Goal: Book appointment/travel/reservation

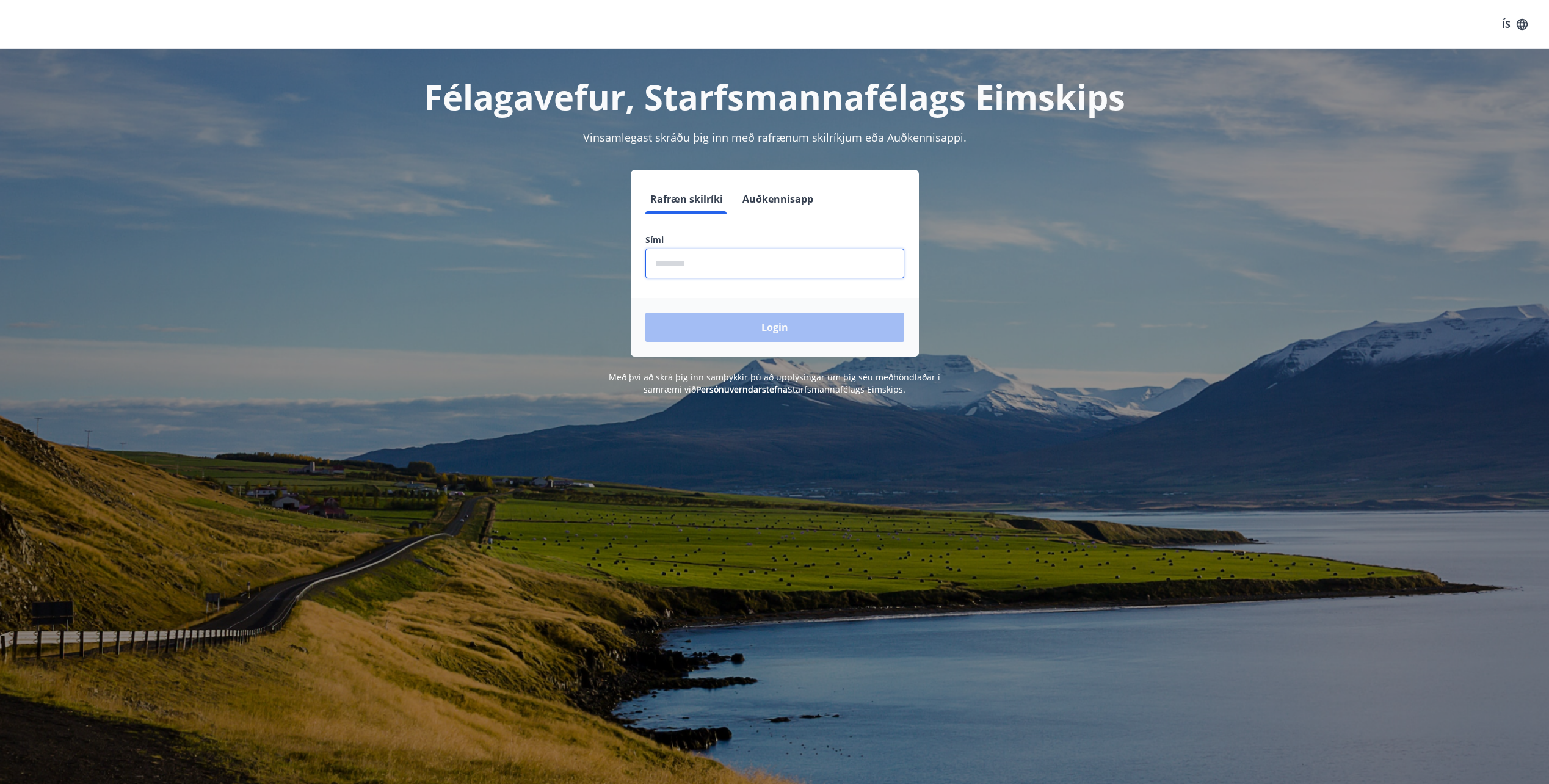
click at [673, 257] on input "phone" at bounding box center [775, 263] width 259 height 30
type input "********"
drag, startPoint x: 710, startPoint y: 340, endPoint x: 717, endPoint y: 350, distance: 12.2
click at [711, 342] on div "Login" at bounding box center [775, 327] width 288 height 59
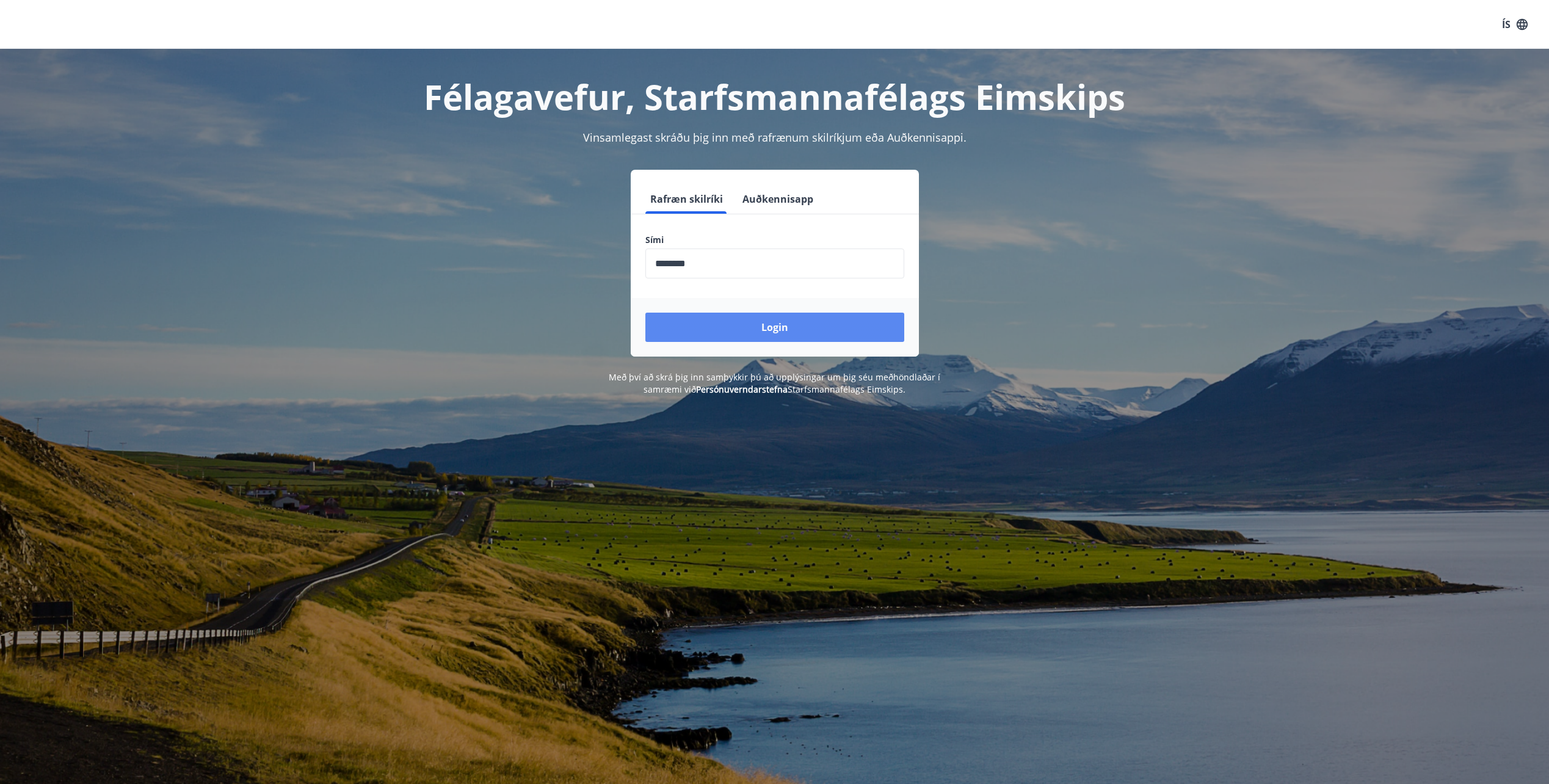
click at [770, 337] on button "Login" at bounding box center [775, 327] width 259 height 30
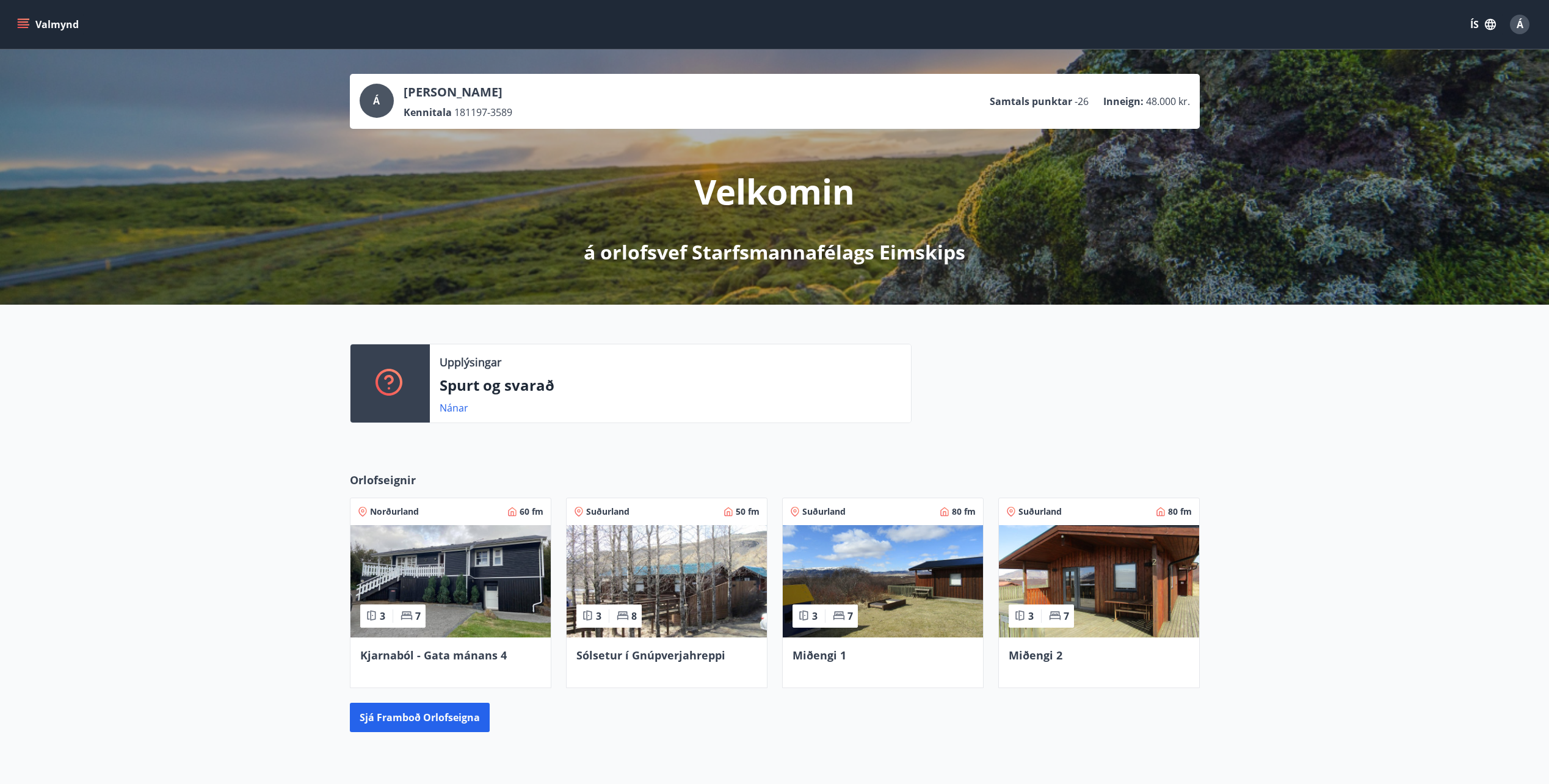
click at [1513, 28] on button "Á" at bounding box center [1519, 25] width 30 height 30
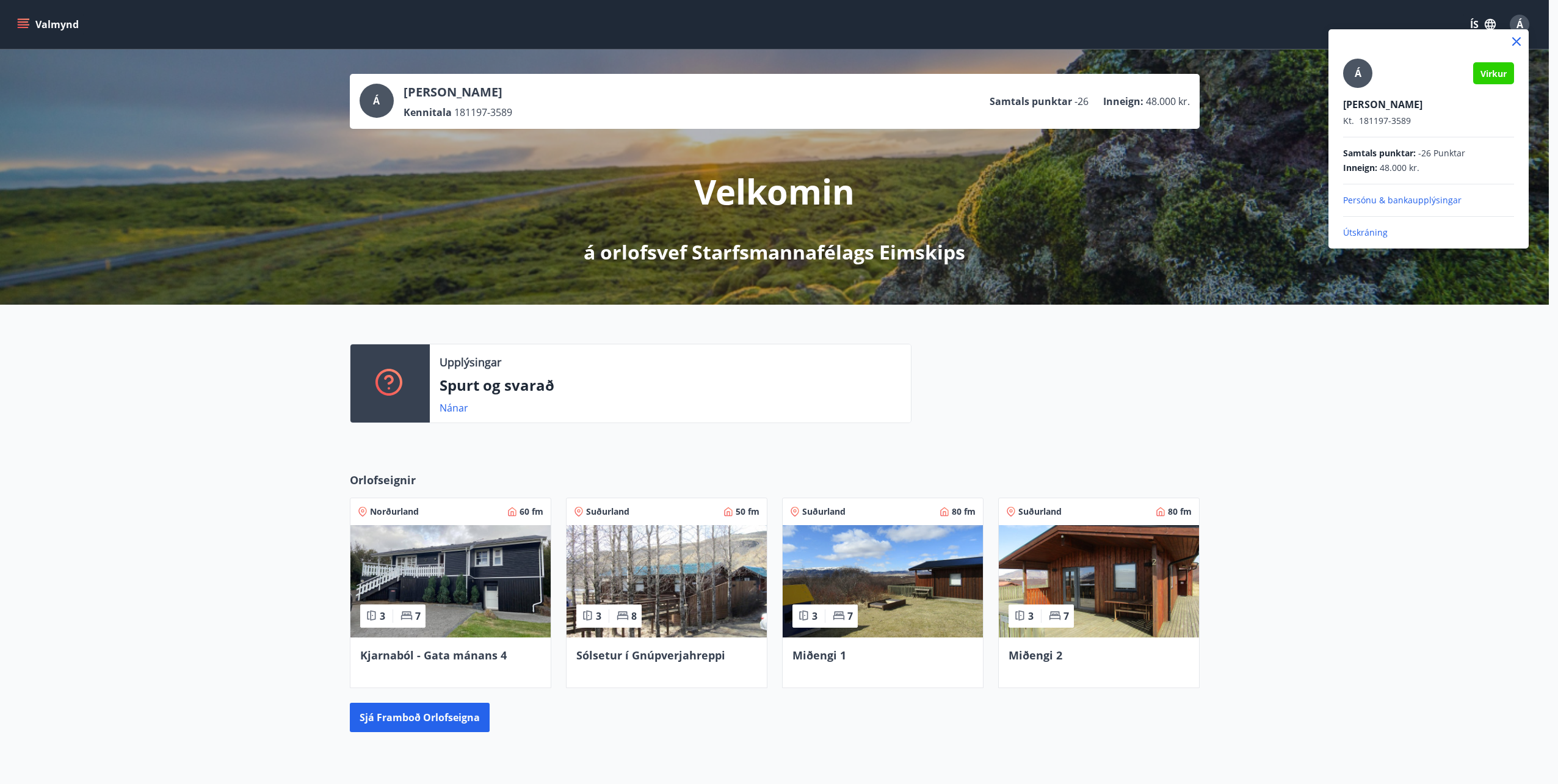
click at [1138, 463] on div at bounding box center [779, 392] width 1558 height 784
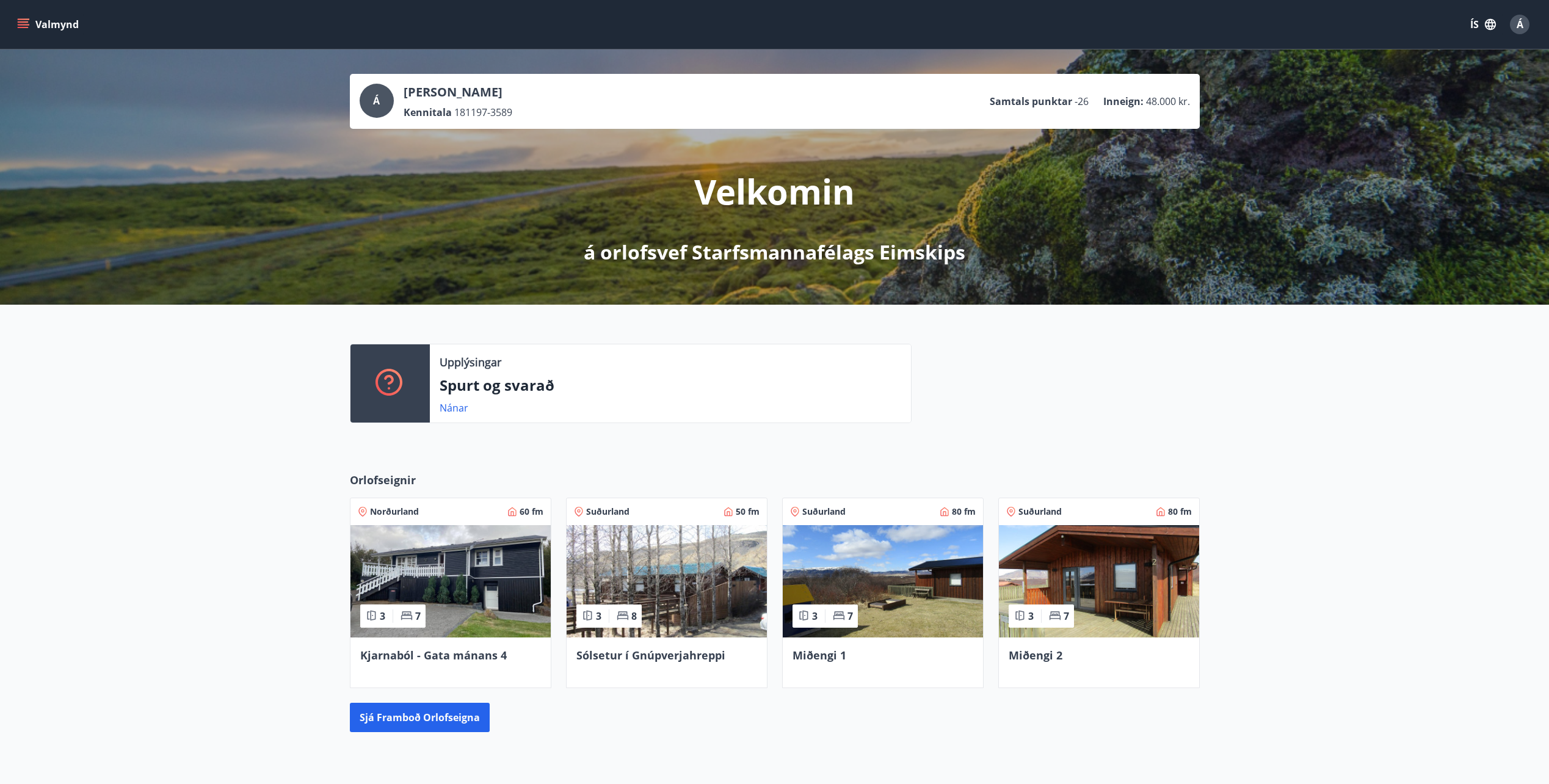
click at [26, 26] on icon "menu" at bounding box center [23, 24] width 12 height 12
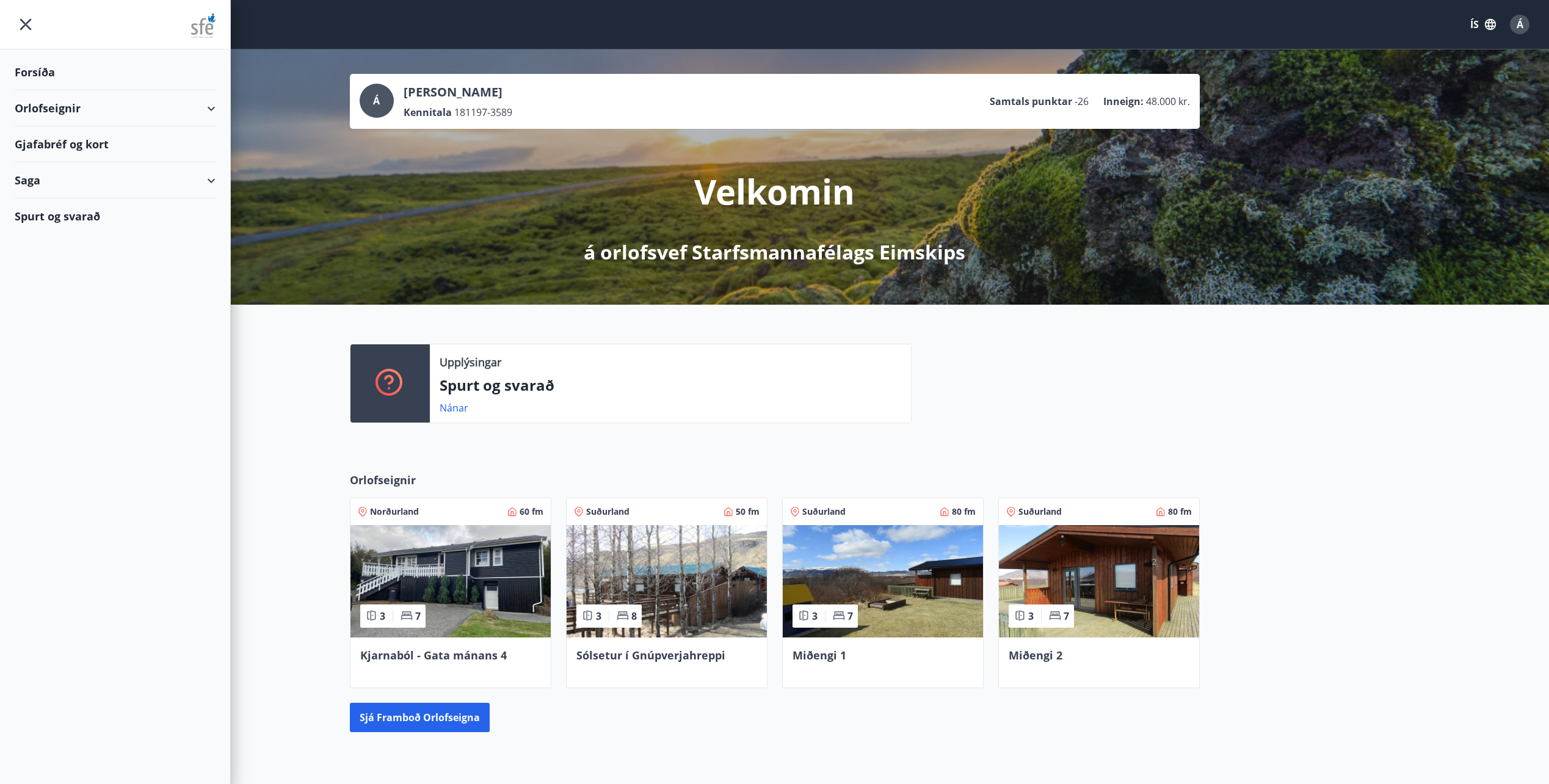
click at [125, 146] on div "Gjafabréf og kort" at bounding box center [115, 144] width 201 height 36
click at [75, 180] on div "Saga" at bounding box center [115, 180] width 201 height 36
click at [78, 109] on div "Orlofseignir" at bounding box center [115, 108] width 201 height 36
click at [63, 142] on div "Framboð" at bounding box center [114, 139] width 182 height 26
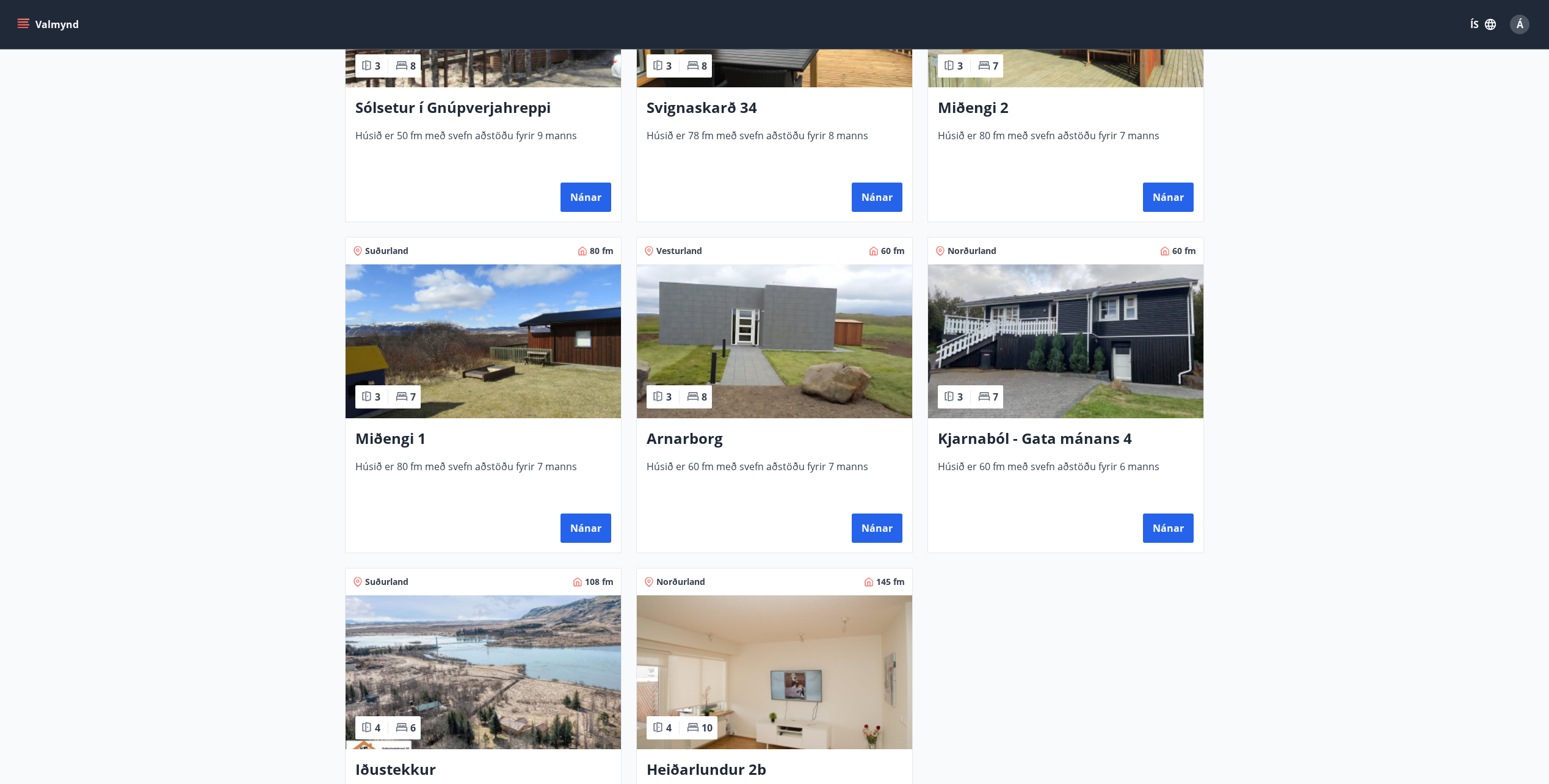
scroll to position [208, 0]
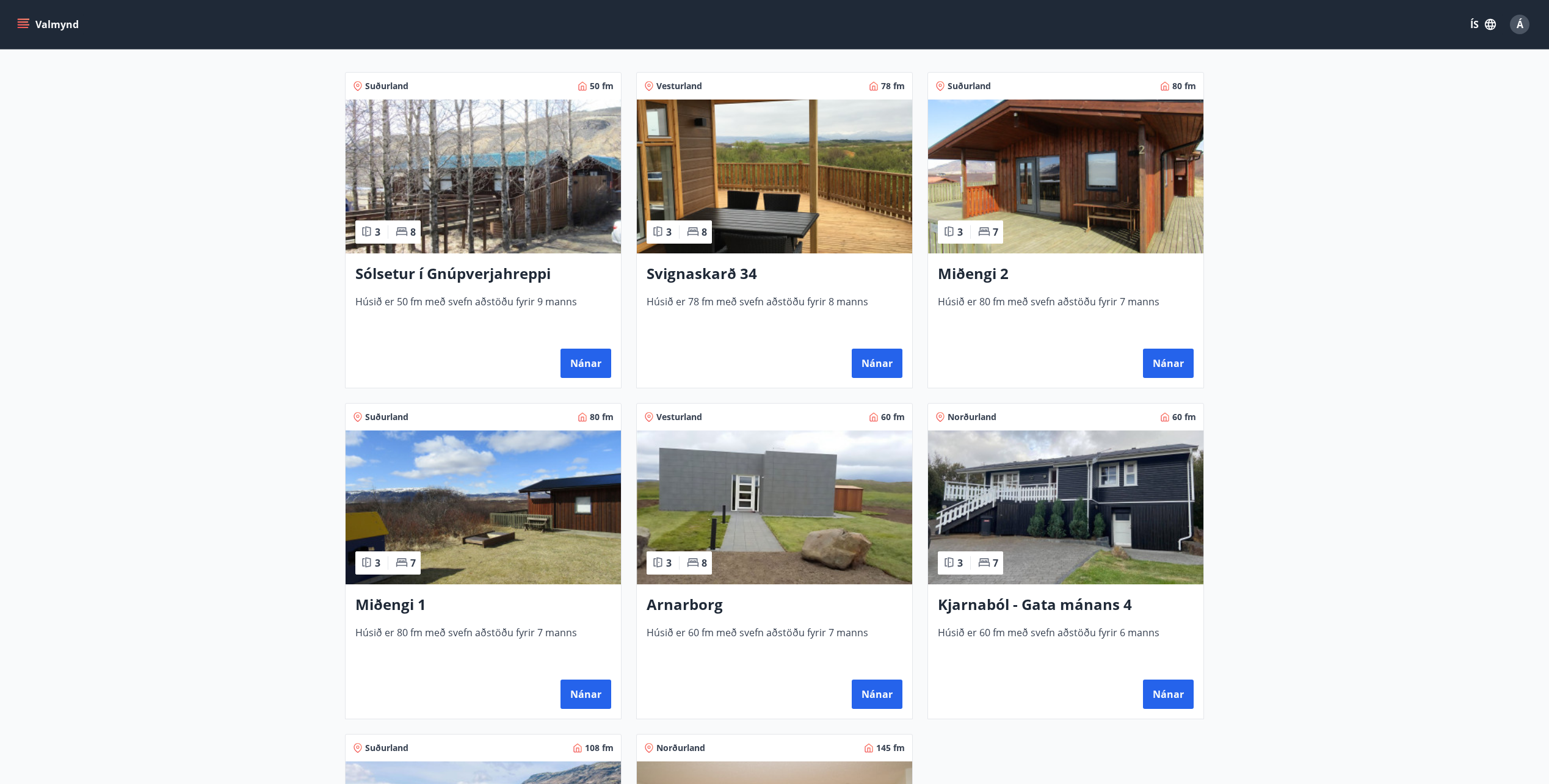
click at [503, 230] on img at bounding box center [483, 176] width 275 height 154
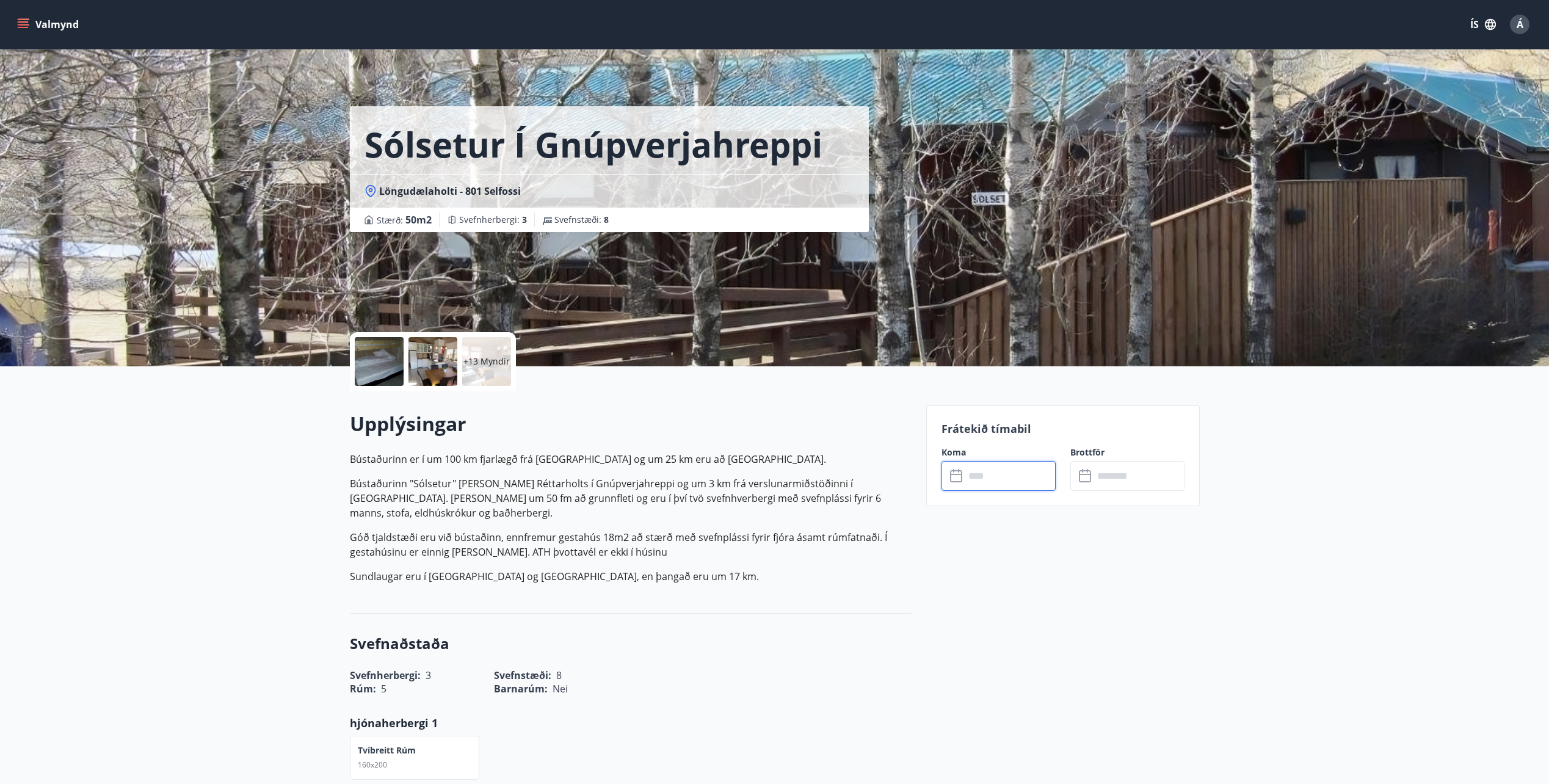
click at [1010, 478] on input "text" at bounding box center [1010, 476] width 91 height 30
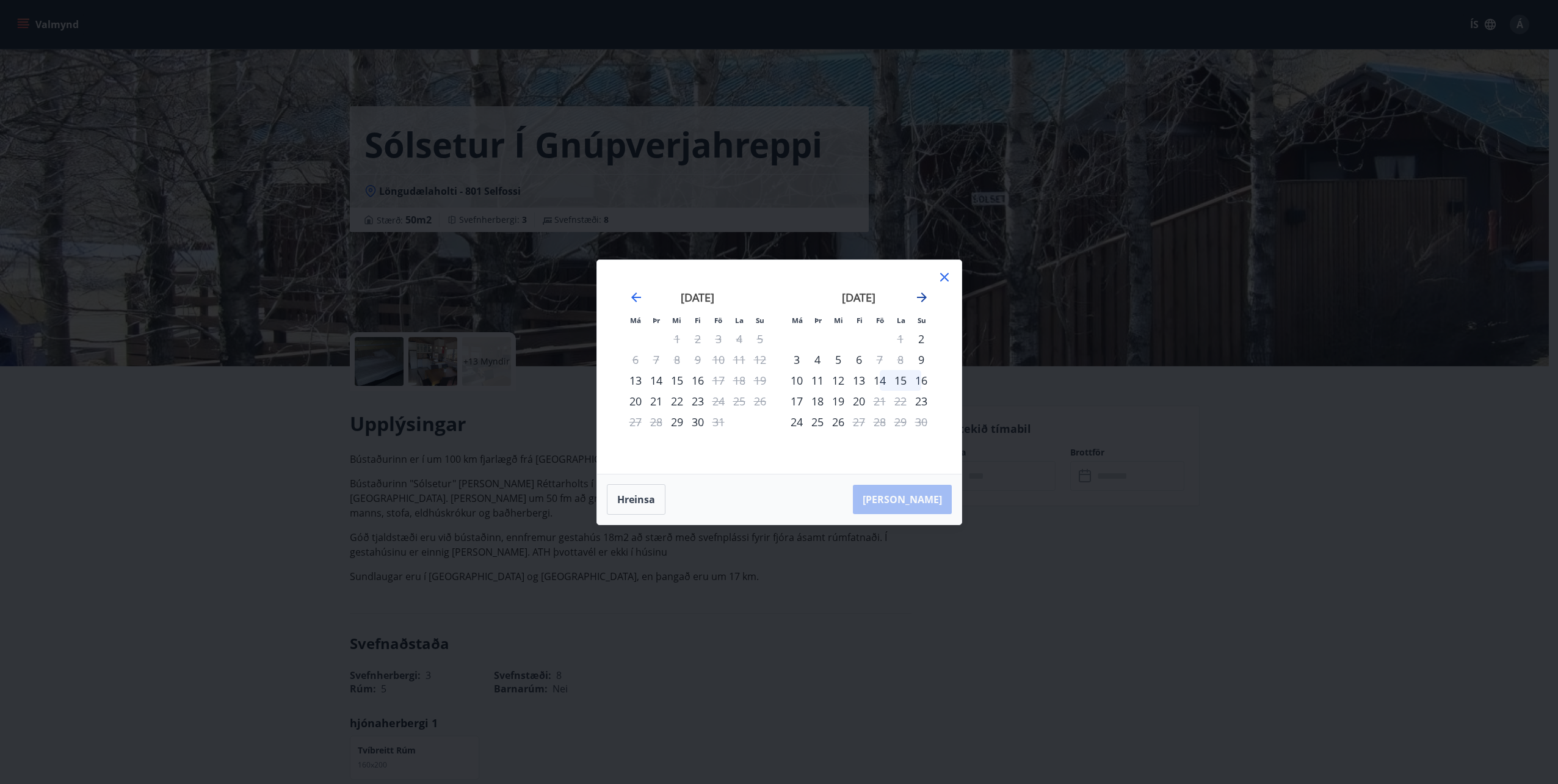
click at [919, 296] on icon "Move forward to switch to the next month." at bounding box center [922, 297] width 15 height 15
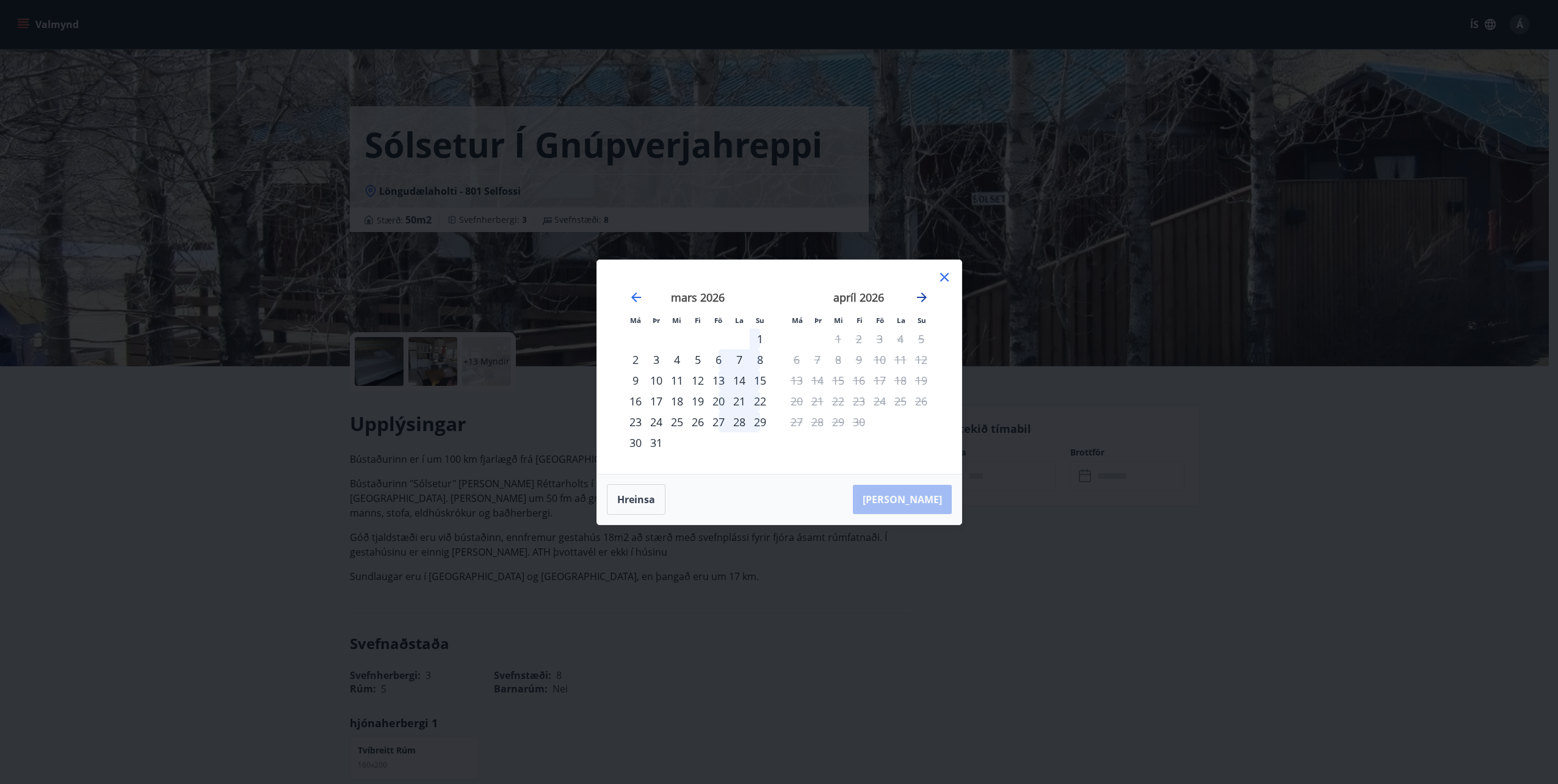
click at [922, 295] on icon "Move forward to switch to the next month." at bounding box center [922, 297] width 15 height 15
click at [946, 275] on icon at bounding box center [944, 277] width 8 height 8
